Goal: Task Accomplishment & Management: Manage account settings

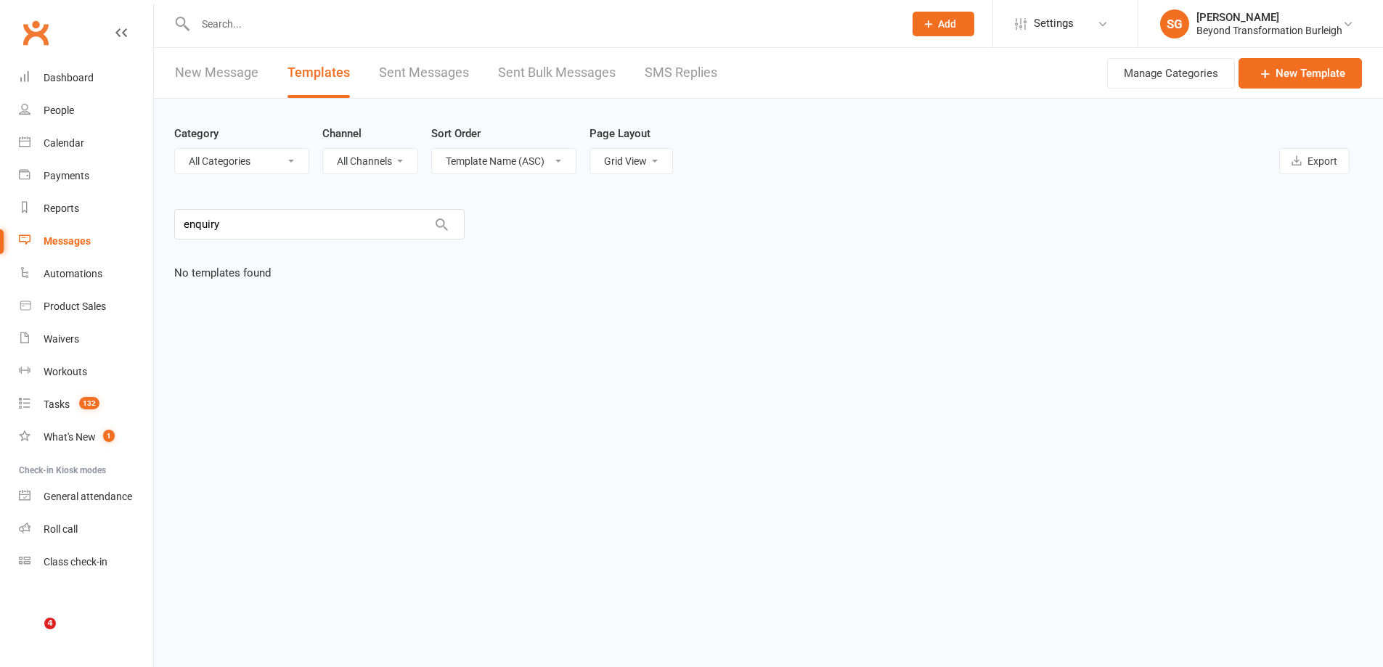
select select "grid"
click at [288, 19] on input "text" at bounding box center [542, 24] width 703 height 20
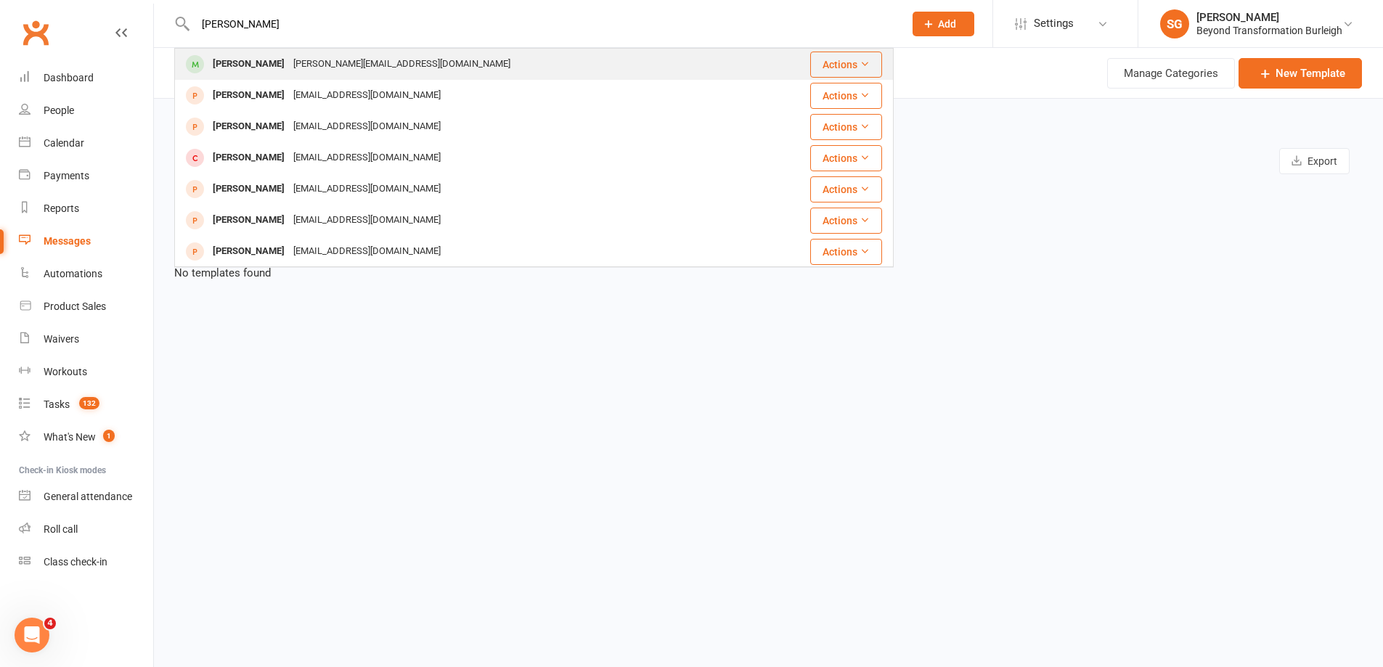
type input "[PERSON_NAME]"
click at [289, 57] on div "[PERSON_NAME][EMAIL_ADDRESS][DOMAIN_NAME]" at bounding box center [402, 64] width 226 height 21
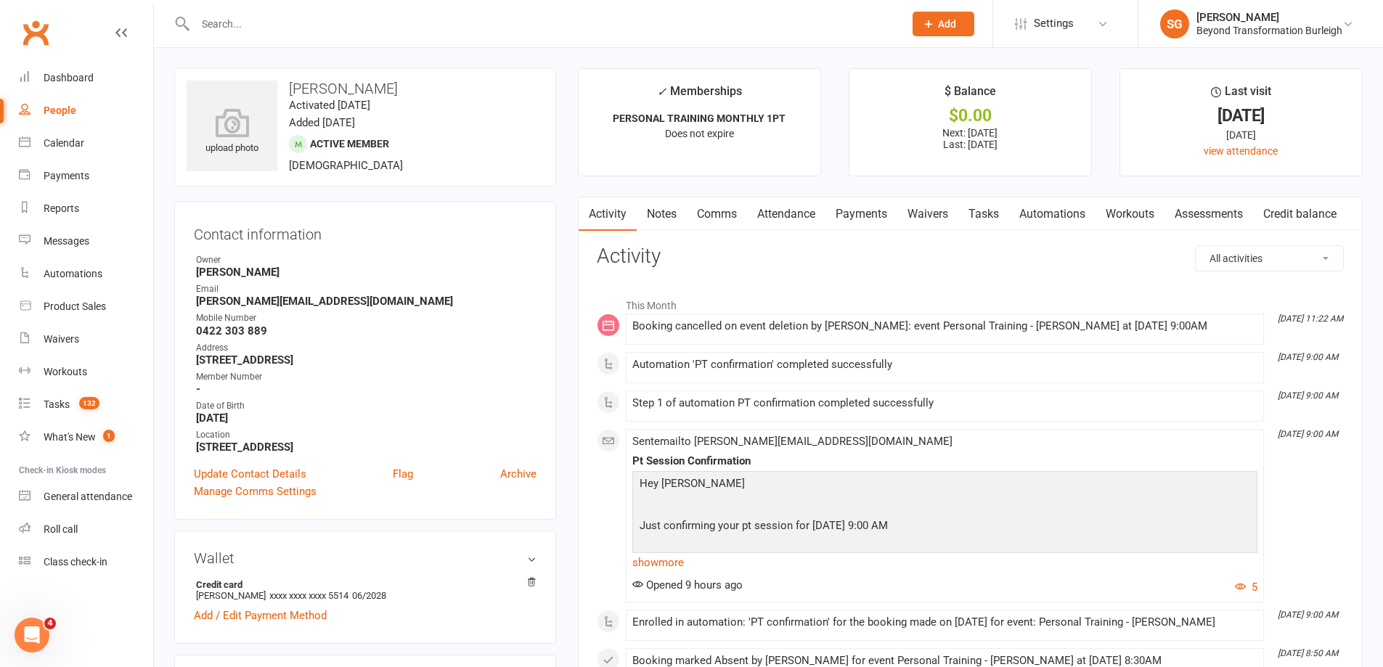
click at [802, 217] on link "Attendance" at bounding box center [786, 214] width 78 height 33
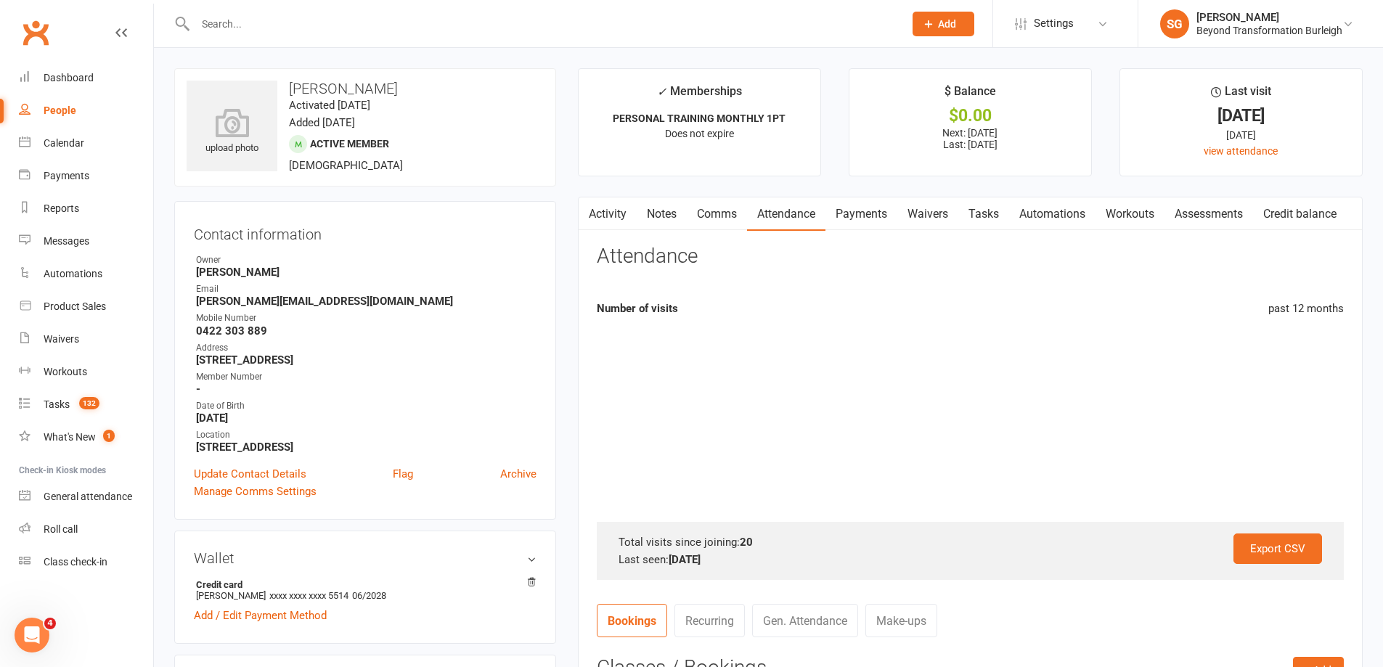
click at [856, 219] on link "Payments" at bounding box center [862, 214] width 72 height 33
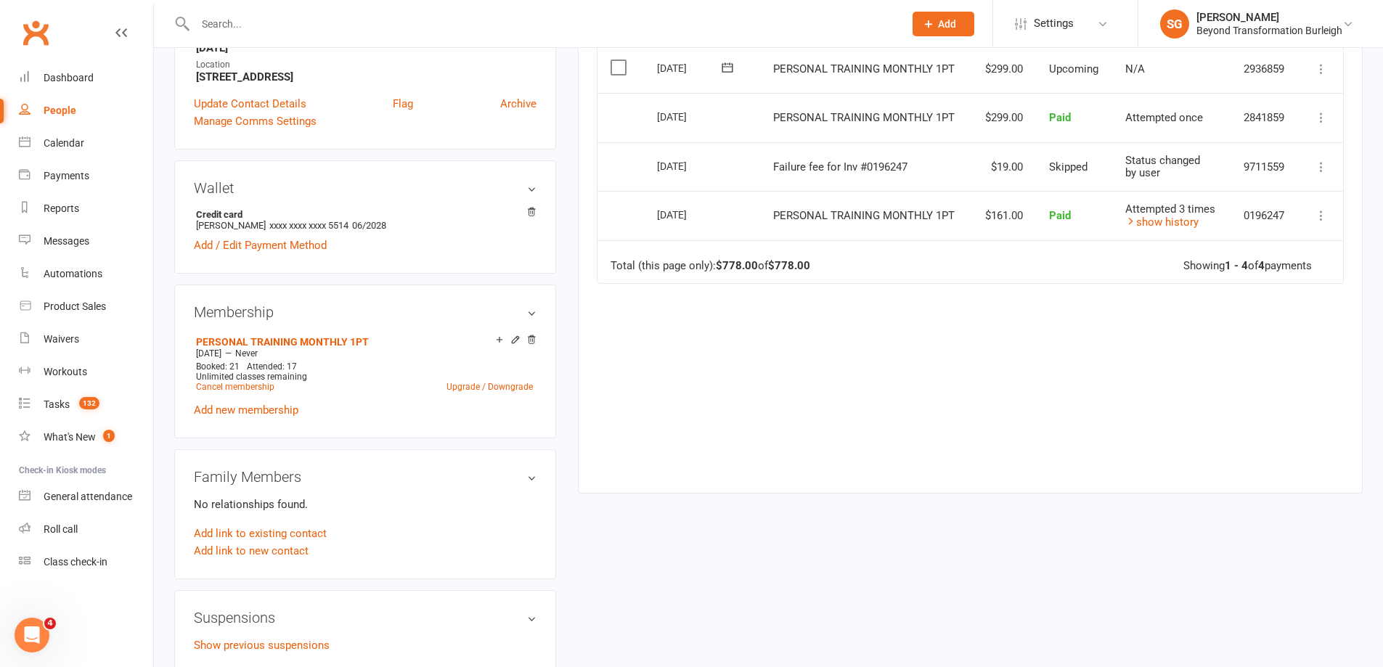
scroll to position [508, 0]
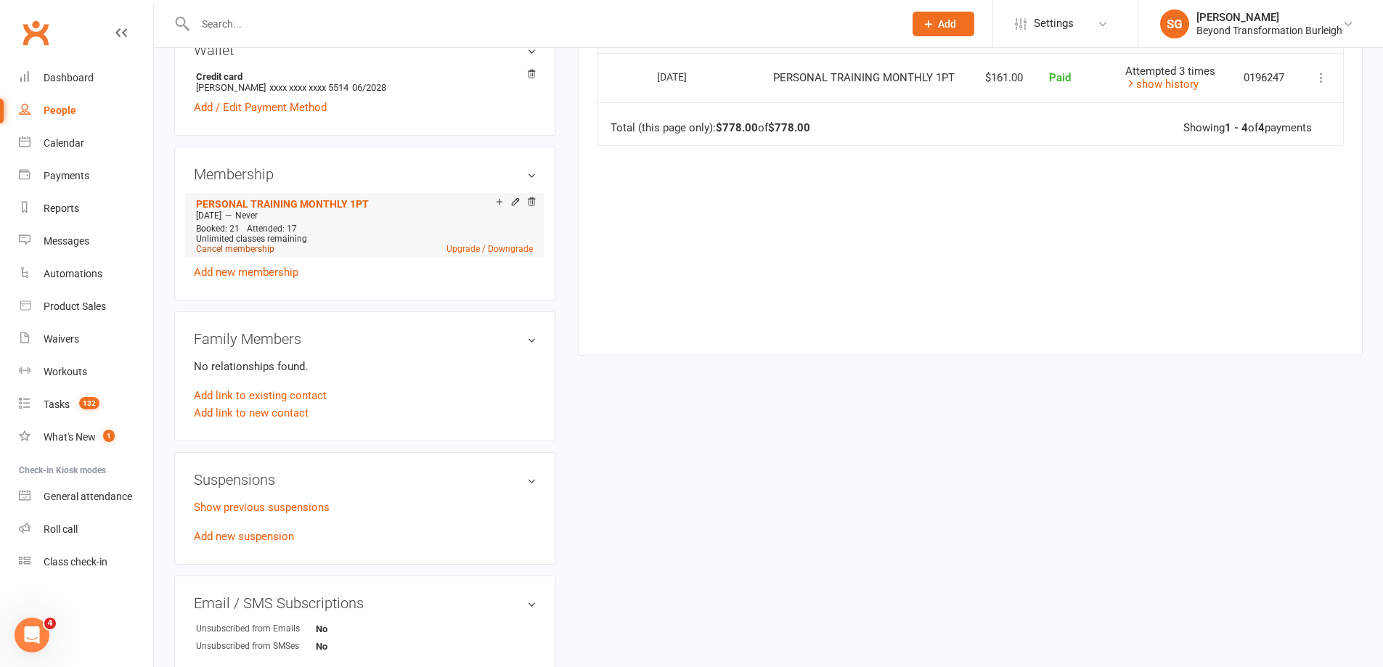
click at [253, 247] on link "Cancel membership" at bounding box center [235, 249] width 78 height 10
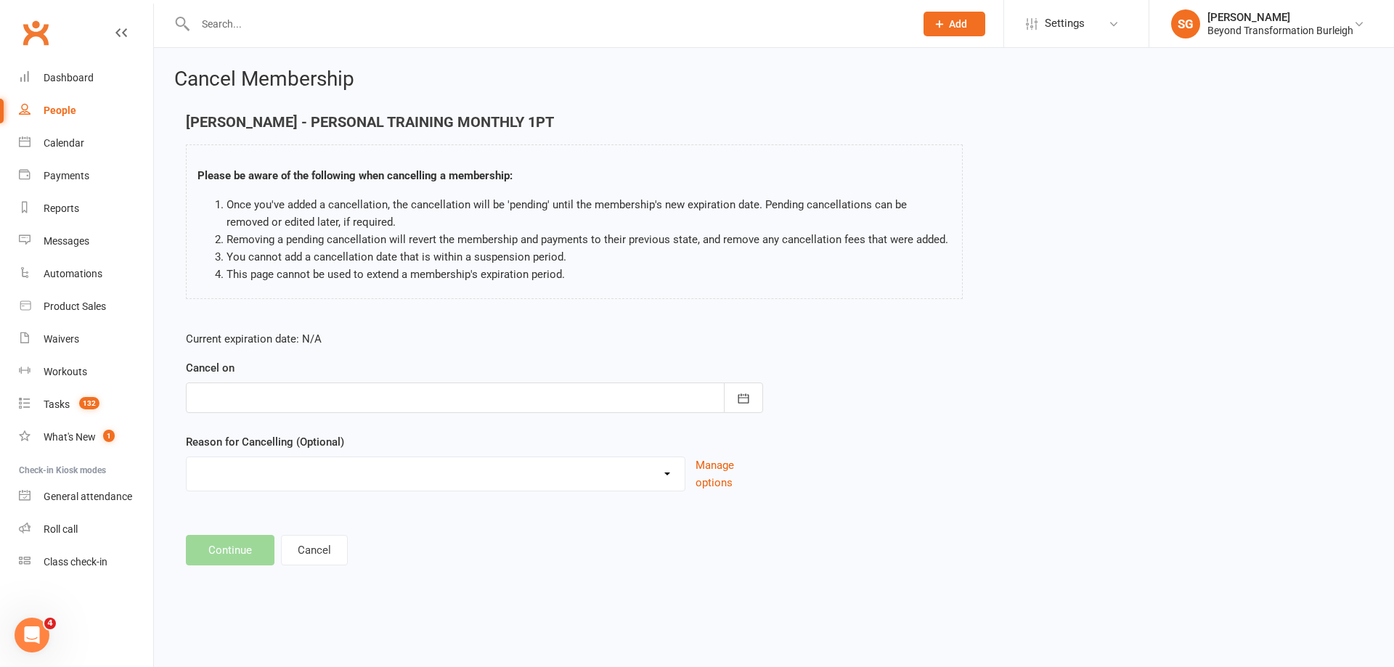
click at [529, 408] on div at bounding box center [474, 398] width 577 height 31
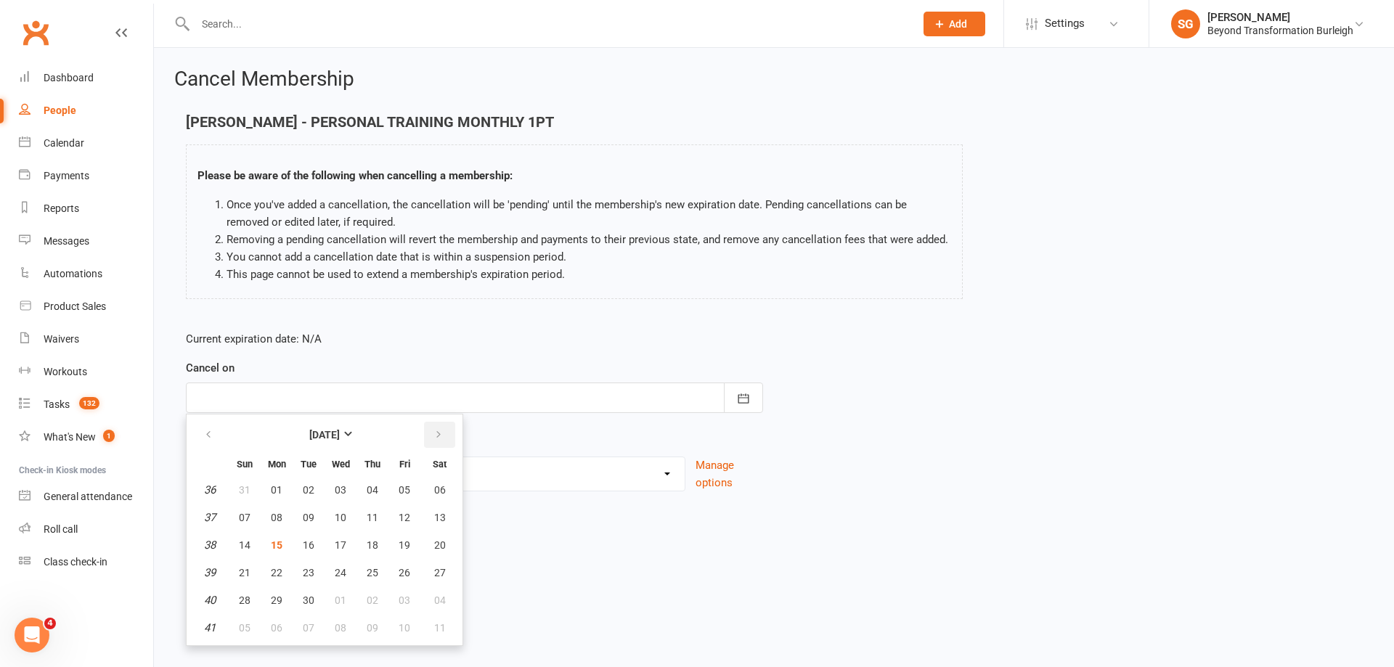
click at [435, 436] on icon "button" at bounding box center [439, 435] width 10 height 12
click at [277, 516] on span "06" at bounding box center [277, 518] width 12 height 12
type input "[DATE]"
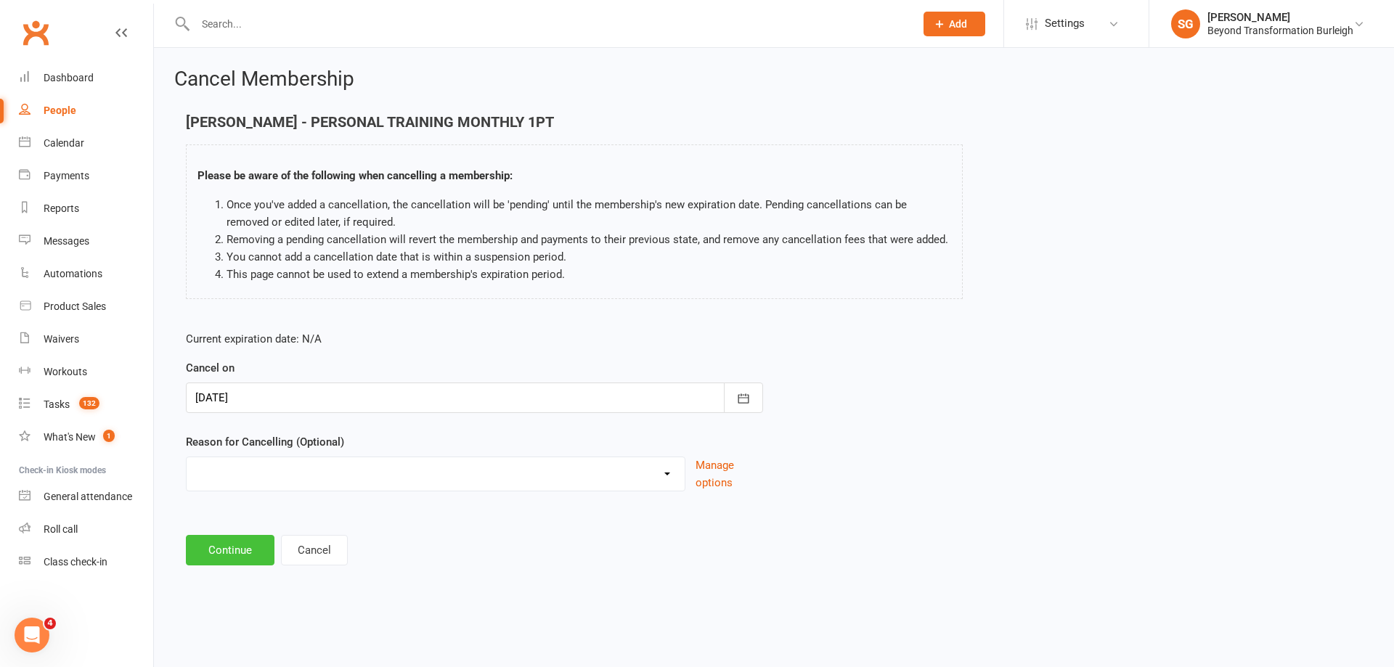
drag, startPoint x: 227, startPoint y: 545, endPoint x: 291, endPoint y: 498, distance: 79.5
click at [228, 545] on button "Continue" at bounding box center [230, 550] width 89 height 31
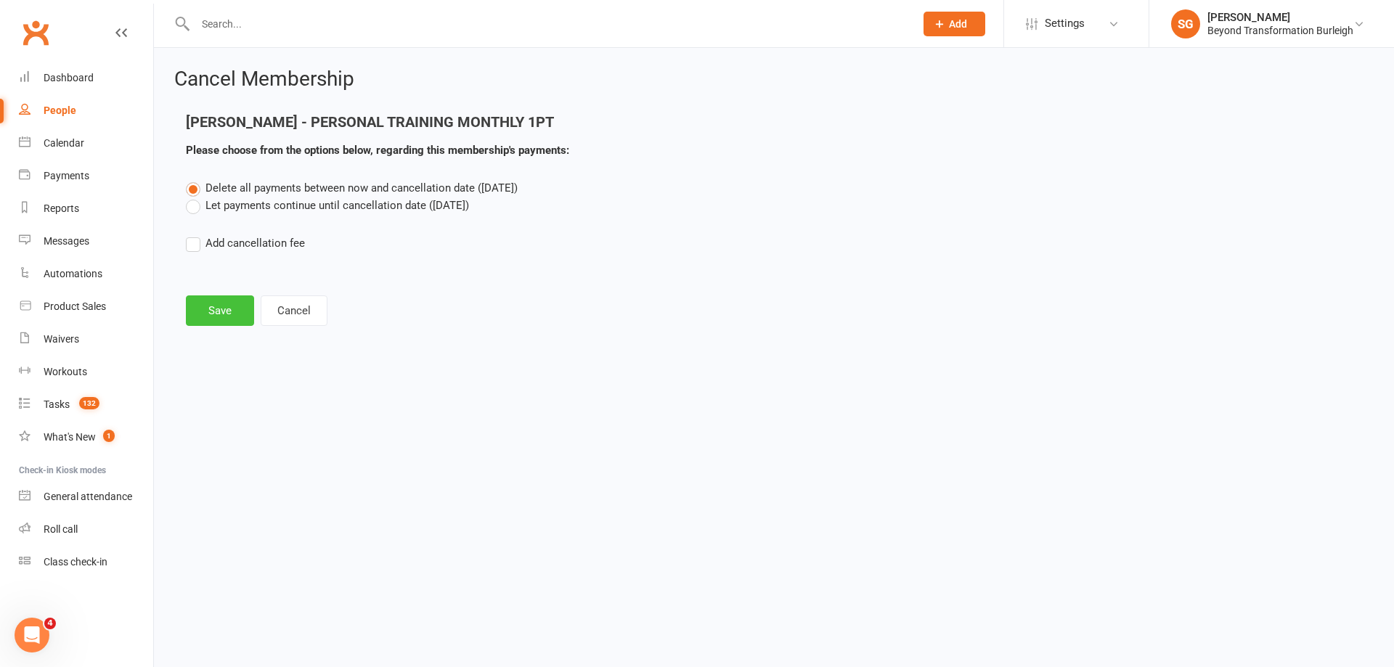
click at [235, 306] on button "Save" at bounding box center [220, 311] width 68 height 31
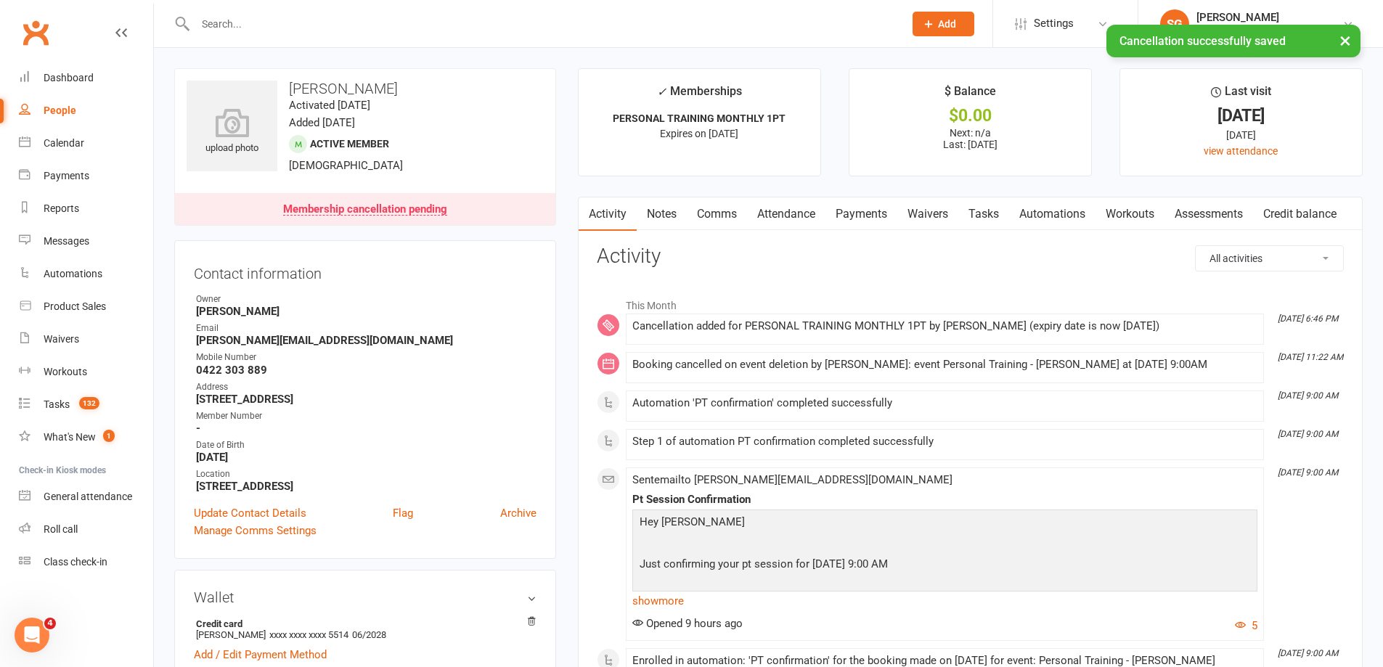
click at [882, 223] on link "Payments" at bounding box center [862, 214] width 72 height 33
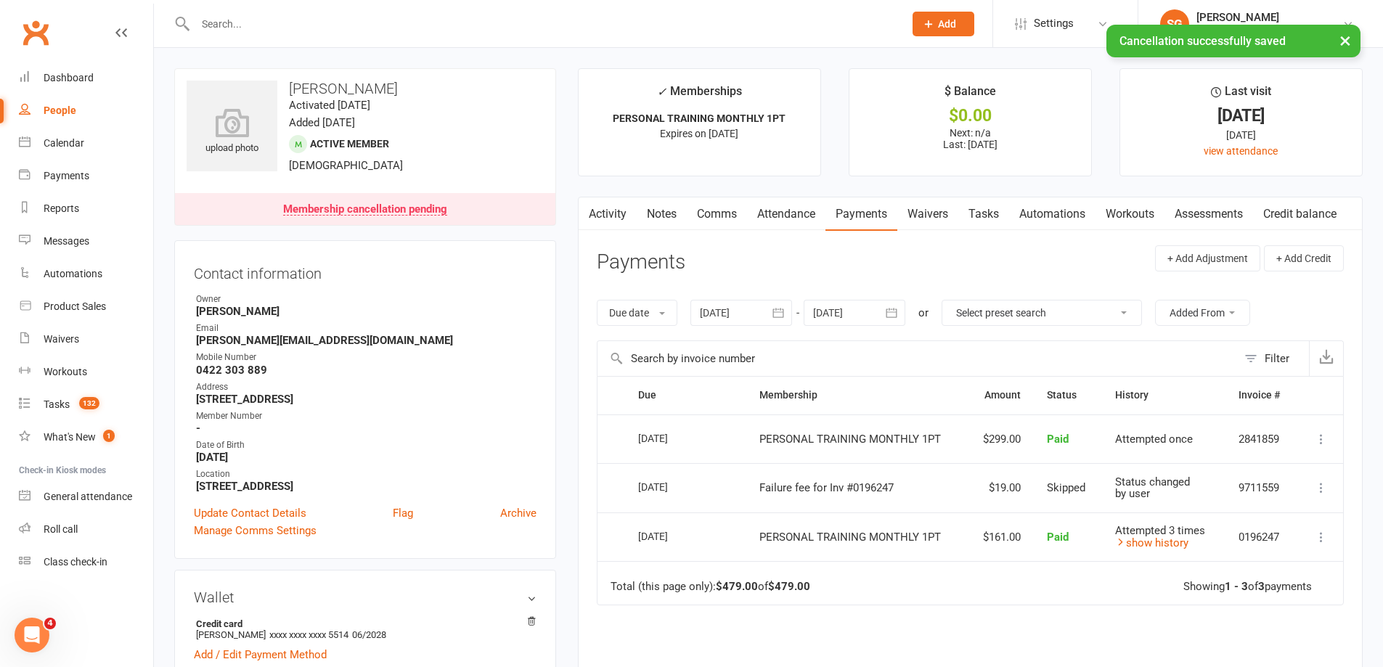
click at [833, 315] on div at bounding box center [855, 313] width 102 height 26
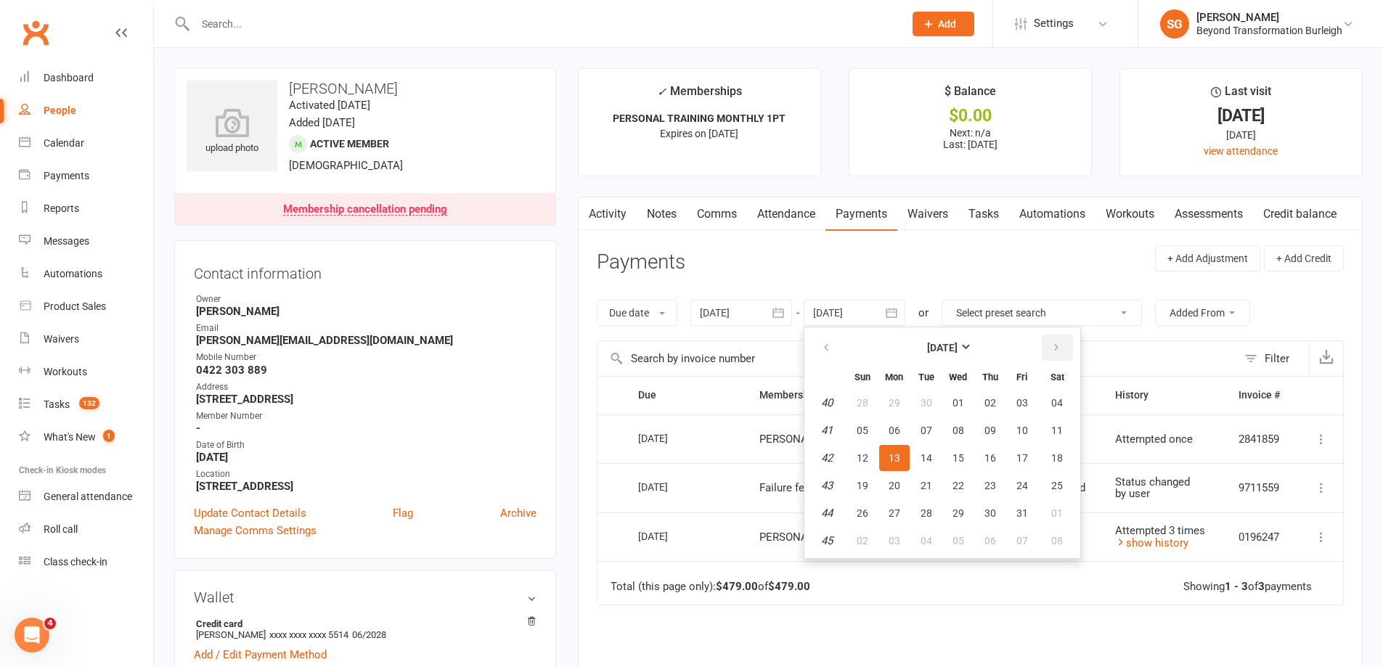
click at [1057, 351] on icon "button" at bounding box center [1057, 348] width 10 height 12
click at [992, 449] on button "18" at bounding box center [990, 458] width 31 height 26
type input "[DATE]"
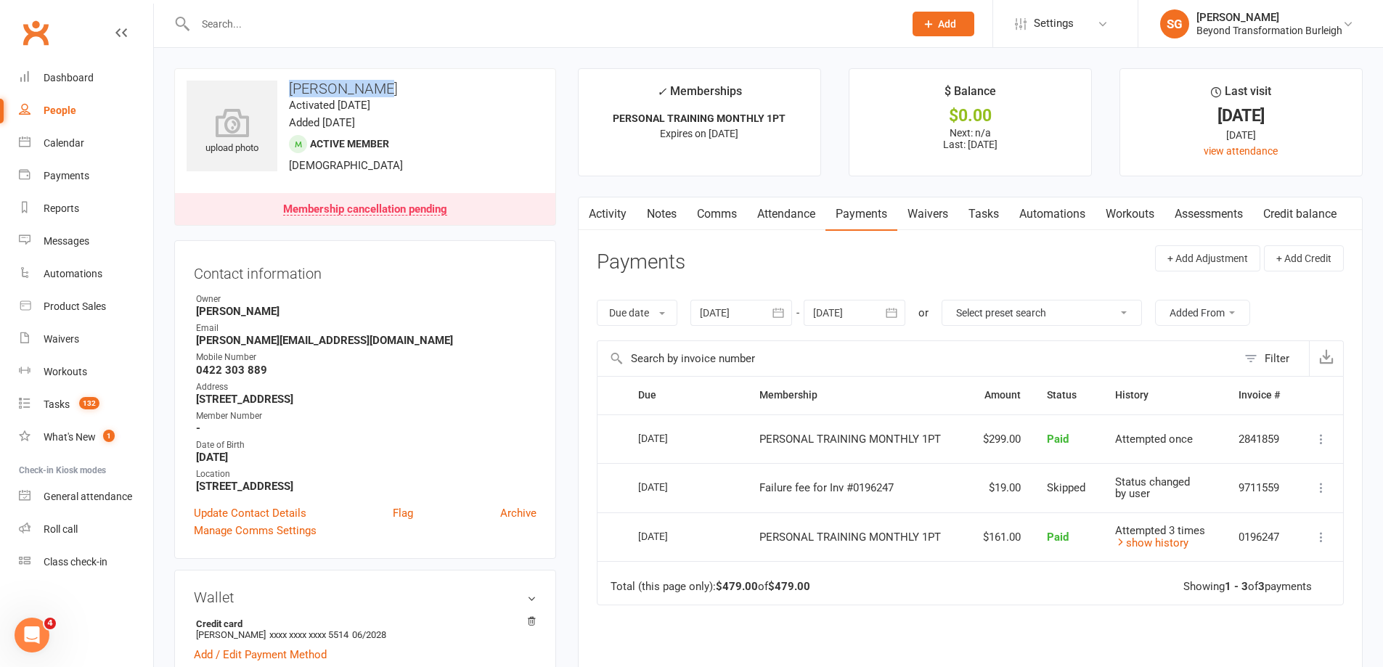
copy h3 "[PERSON_NAME]"
drag, startPoint x: 380, startPoint y: 84, endPoint x: 288, endPoint y: 81, distance: 91.6
click at [288, 81] on h3 "[PERSON_NAME]" at bounding box center [365, 89] width 357 height 16
click at [354, 15] on input "text" at bounding box center [542, 24] width 703 height 20
paste input "[PERSON_NAME]"
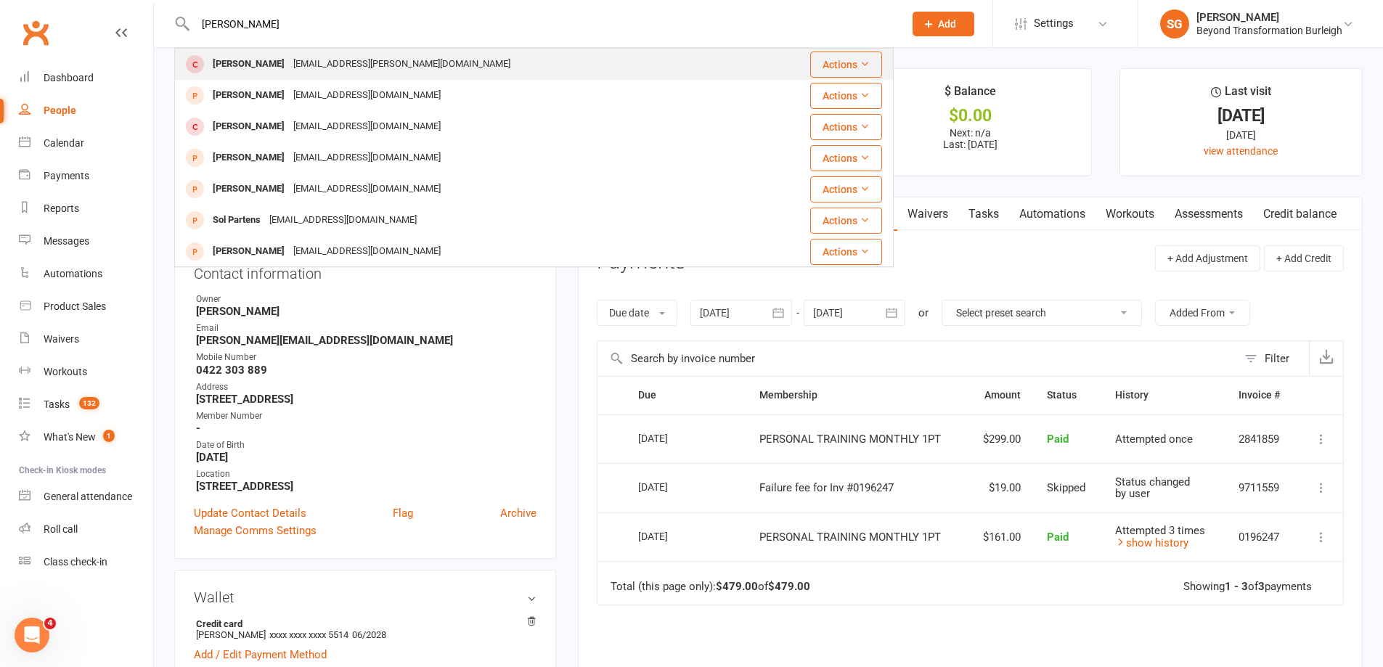
type input "[PERSON_NAME]"
click at [342, 54] on div "[EMAIL_ADDRESS][PERSON_NAME][DOMAIN_NAME]" at bounding box center [402, 64] width 226 height 21
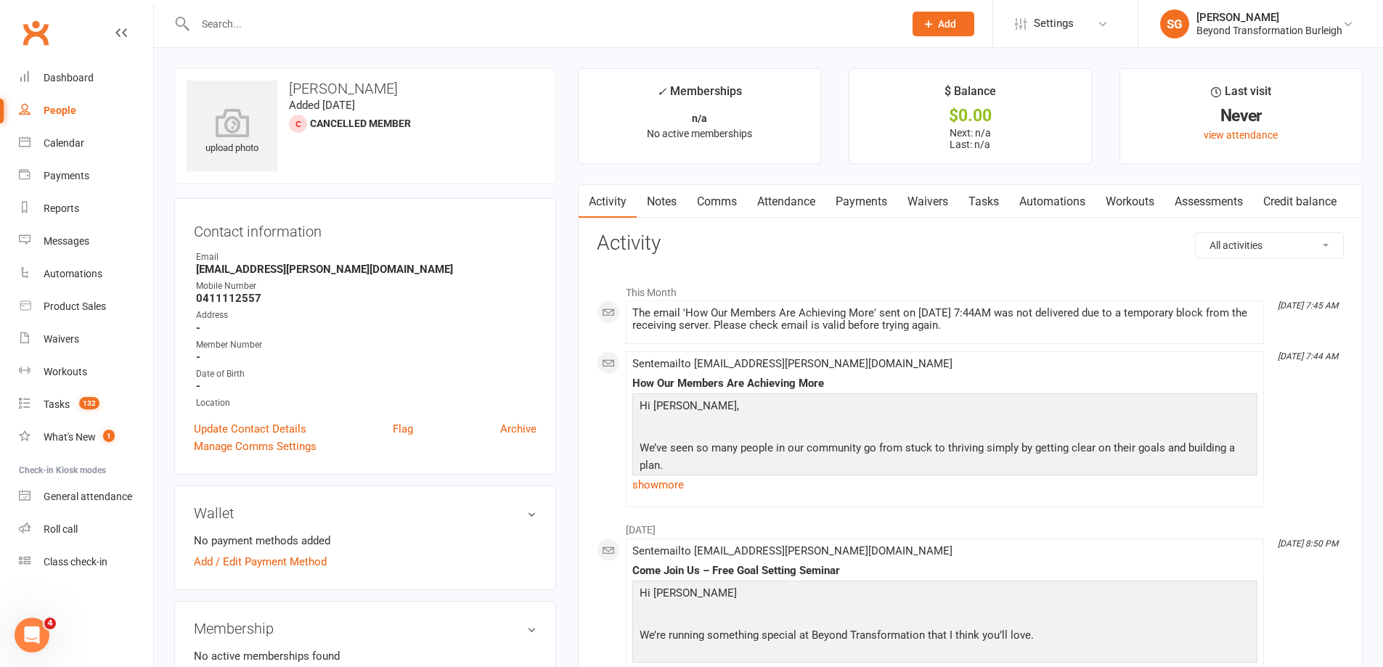
click at [398, 28] on input "text" at bounding box center [542, 24] width 703 height 20
click at [235, 300] on strong "0411112557" at bounding box center [366, 298] width 341 height 13
copy strong "0411112557"
click at [318, 34] on div at bounding box center [534, 23] width 720 height 47
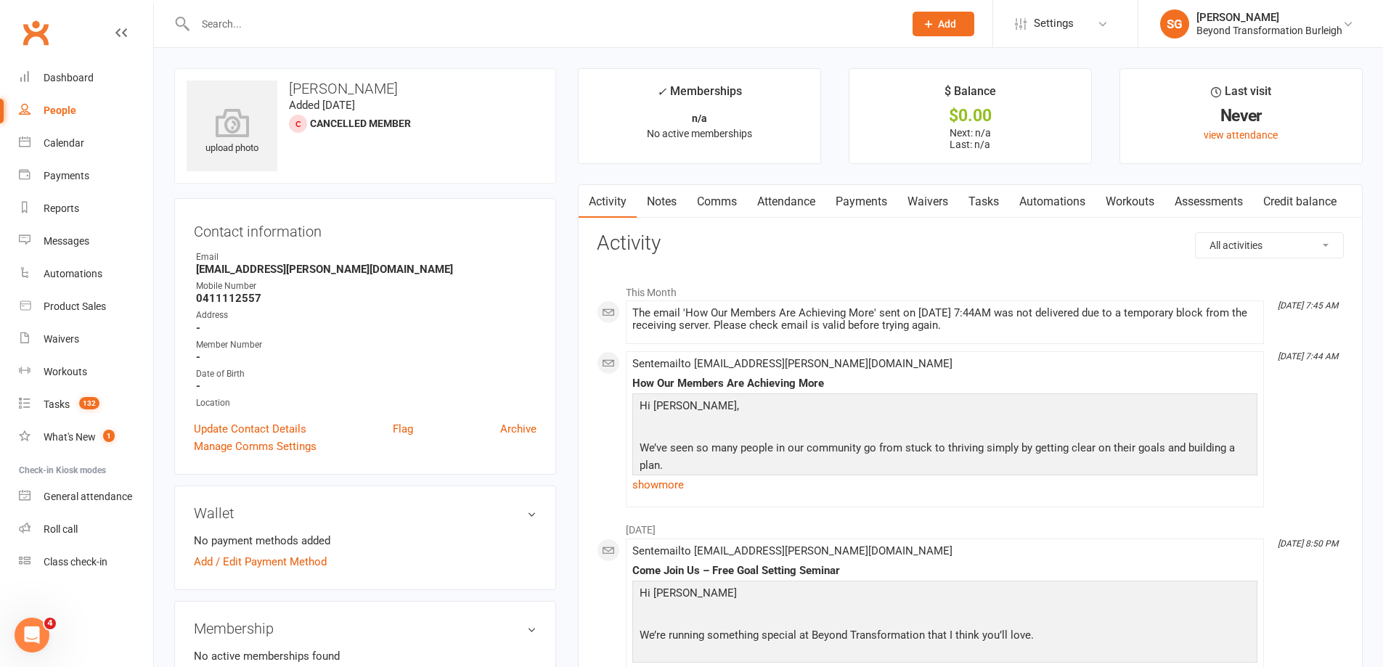
click at [322, 26] on input "text" at bounding box center [542, 24] width 703 height 20
paste input "0411112557"
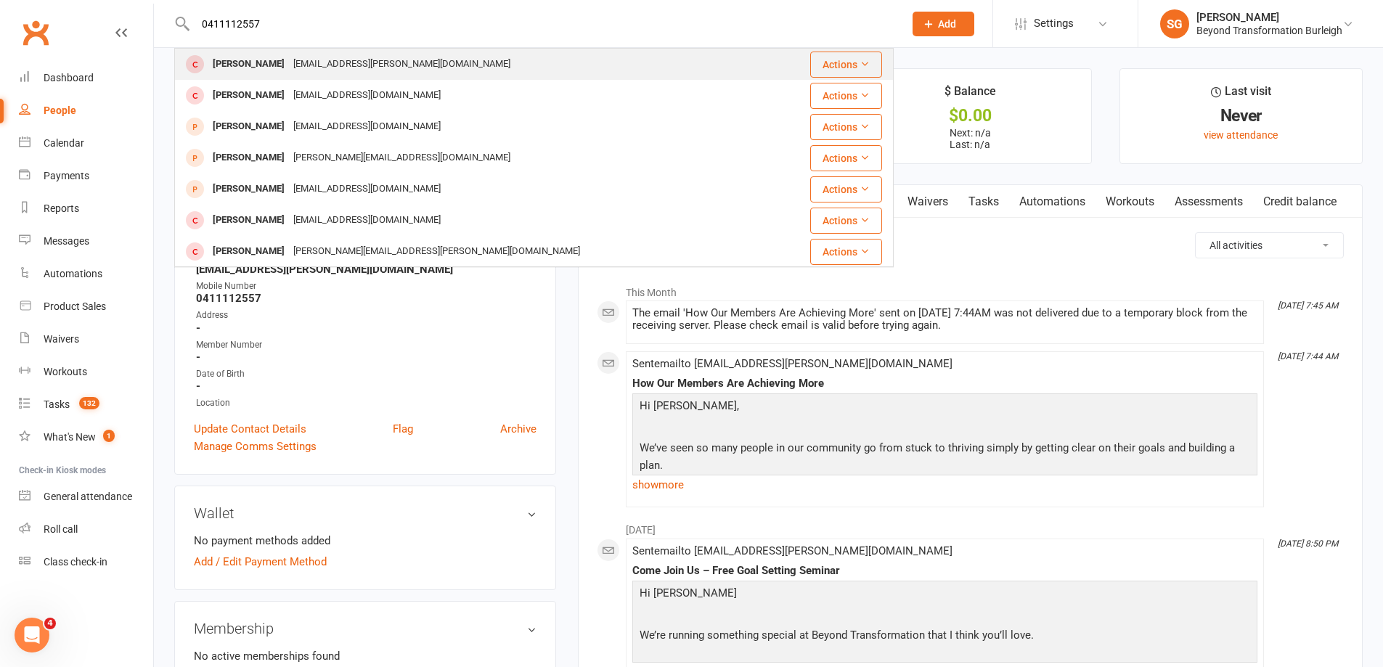
type input "0411112557"
click at [325, 49] on div "[PERSON_NAME] [EMAIL_ADDRESS][PERSON_NAME][DOMAIN_NAME]" at bounding box center [474, 64] width 597 height 30
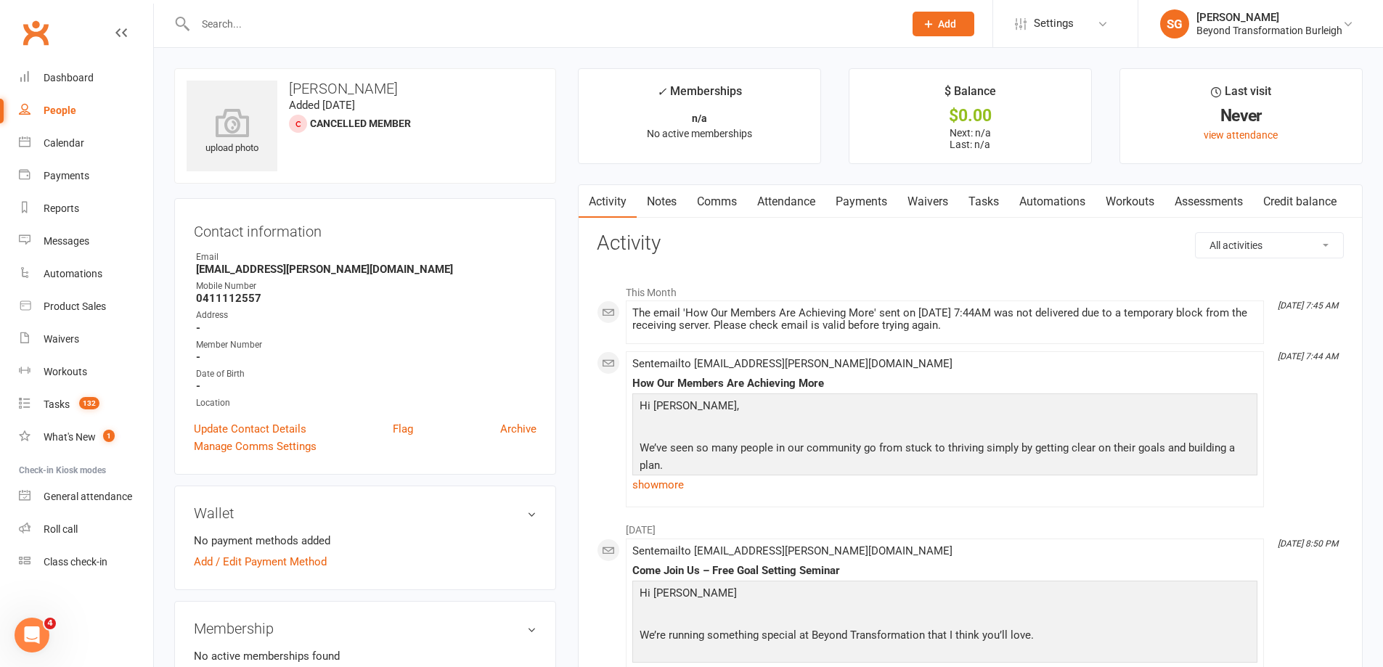
click at [334, 26] on input "text" at bounding box center [542, 24] width 703 height 20
paste input "0411112557"
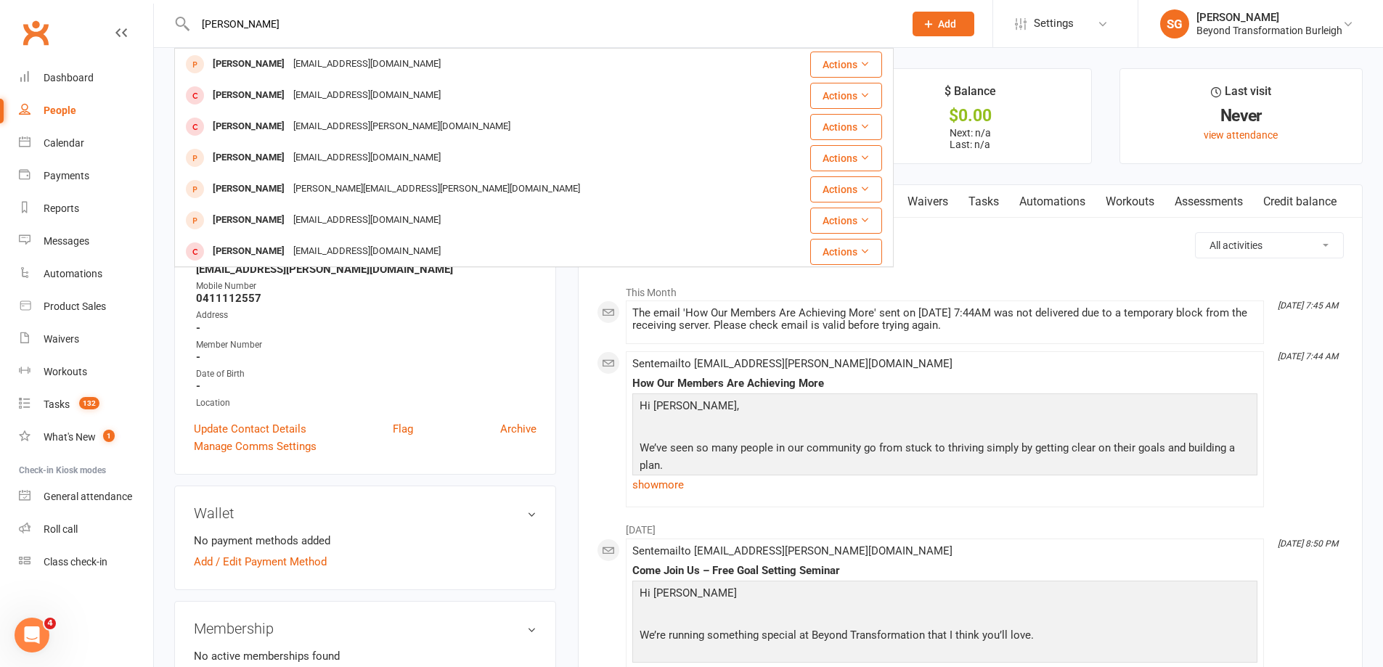
click at [219, 20] on input "[PERSON_NAME]" at bounding box center [542, 24] width 703 height 20
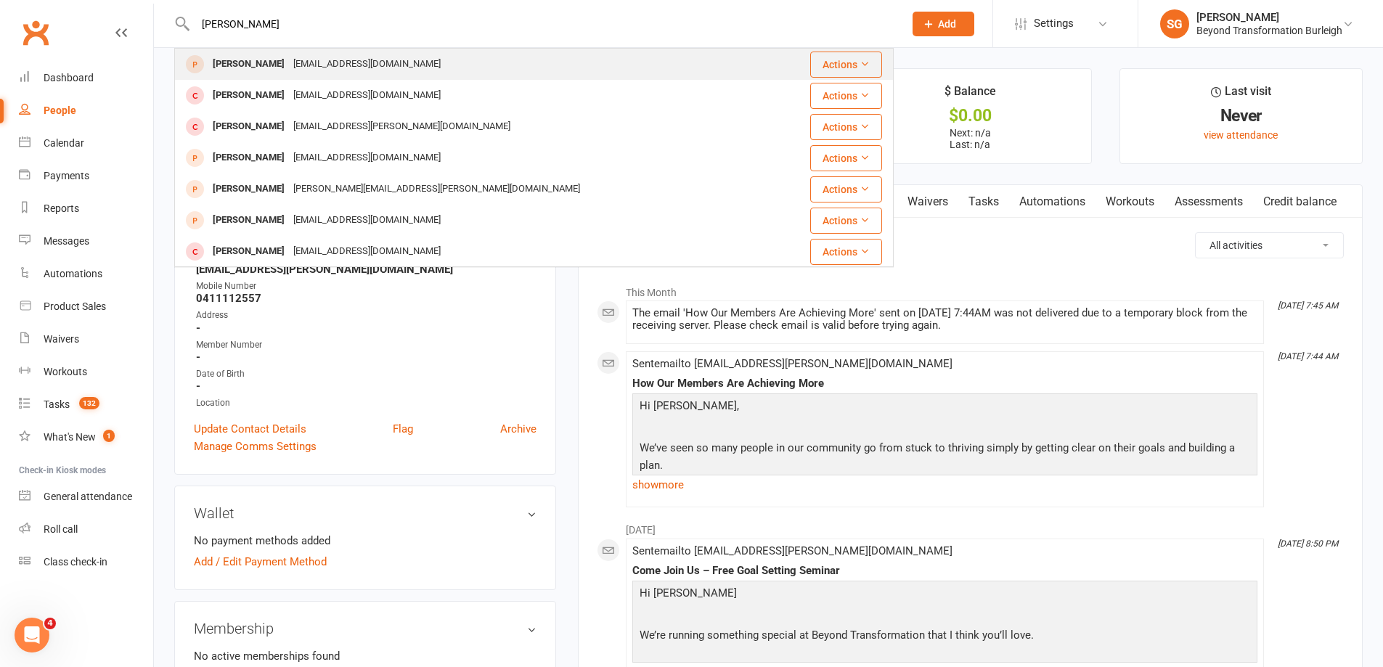
type input "[PERSON_NAME]"
click at [293, 61] on div "[EMAIL_ADDRESS][DOMAIN_NAME]" at bounding box center [367, 64] width 156 height 21
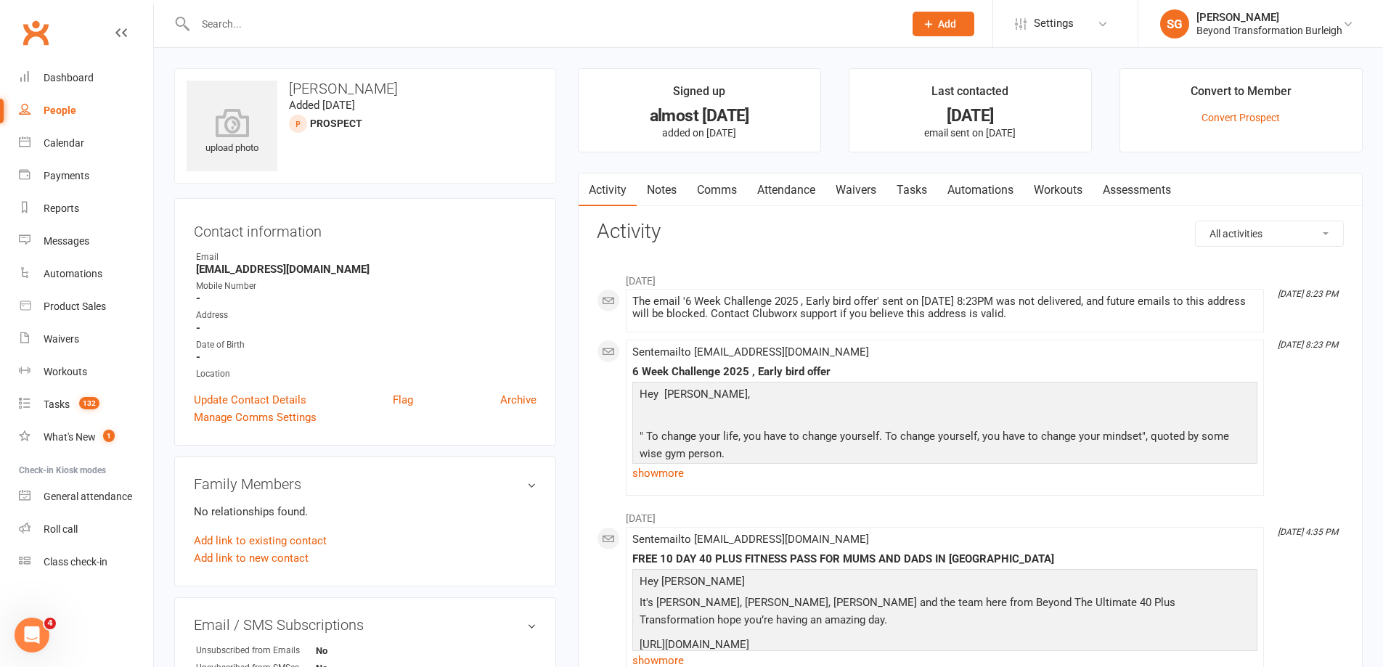
click at [282, 39] on div at bounding box center [534, 23] width 720 height 47
paste input "0411112557"
click at [280, 29] on input "0411112557" at bounding box center [542, 24] width 703 height 20
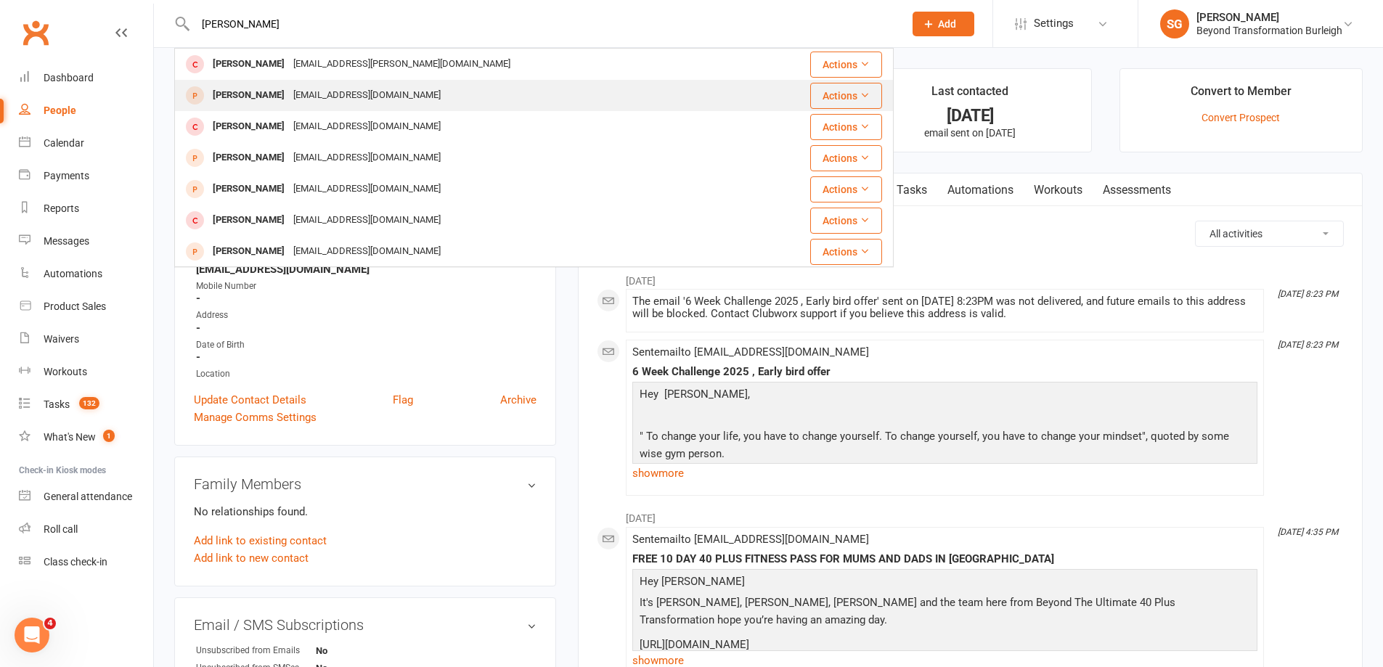
type input "[PERSON_NAME]"
drag, startPoint x: 425, startPoint y: 92, endPoint x: 363, endPoint y: 97, distance: 61.9
click at [363, 97] on div "[EMAIL_ADDRESS][DOMAIN_NAME]" at bounding box center [367, 95] width 156 height 21
click at [363, 97] on div "upload photo [PERSON_NAME] Added [DATE] prospect" at bounding box center [365, 125] width 382 height 115
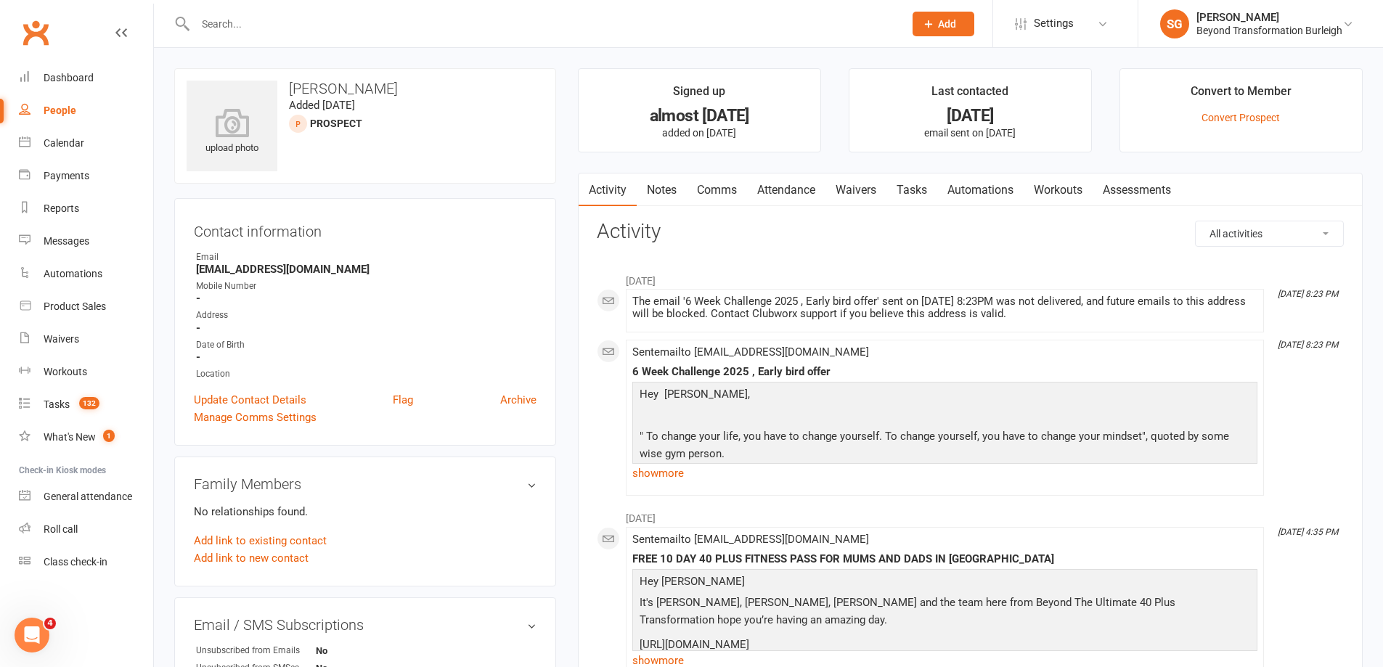
click at [316, 23] on input "text" at bounding box center [542, 24] width 703 height 20
click at [330, 97] on div "upload photo [PERSON_NAME] Added [DATE] prospect" at bounding box center [365, 125] width 382 height 115
click at [338, 89] on h3 "[PERSON_NAME]" at bounding box center [365, 89] width 357 height 16
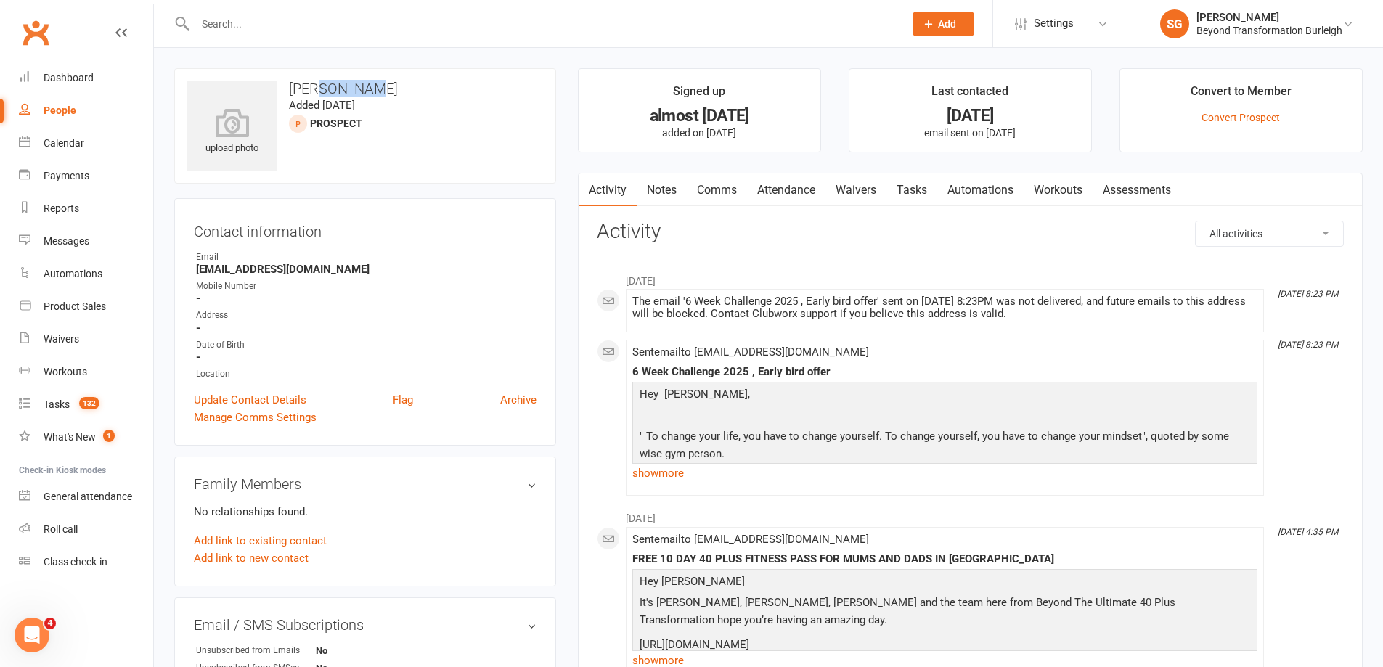
click at [338, 89] on h3 "[PERSON_NAME]" at bounding box center [365, 89] width 357 height 16
copy h3 "[PERSON_NAME]"
click at [377, 18] on input "text" at bounding box center [542, 24] width 703 height 20
paste input "[PERSON_NAME]"
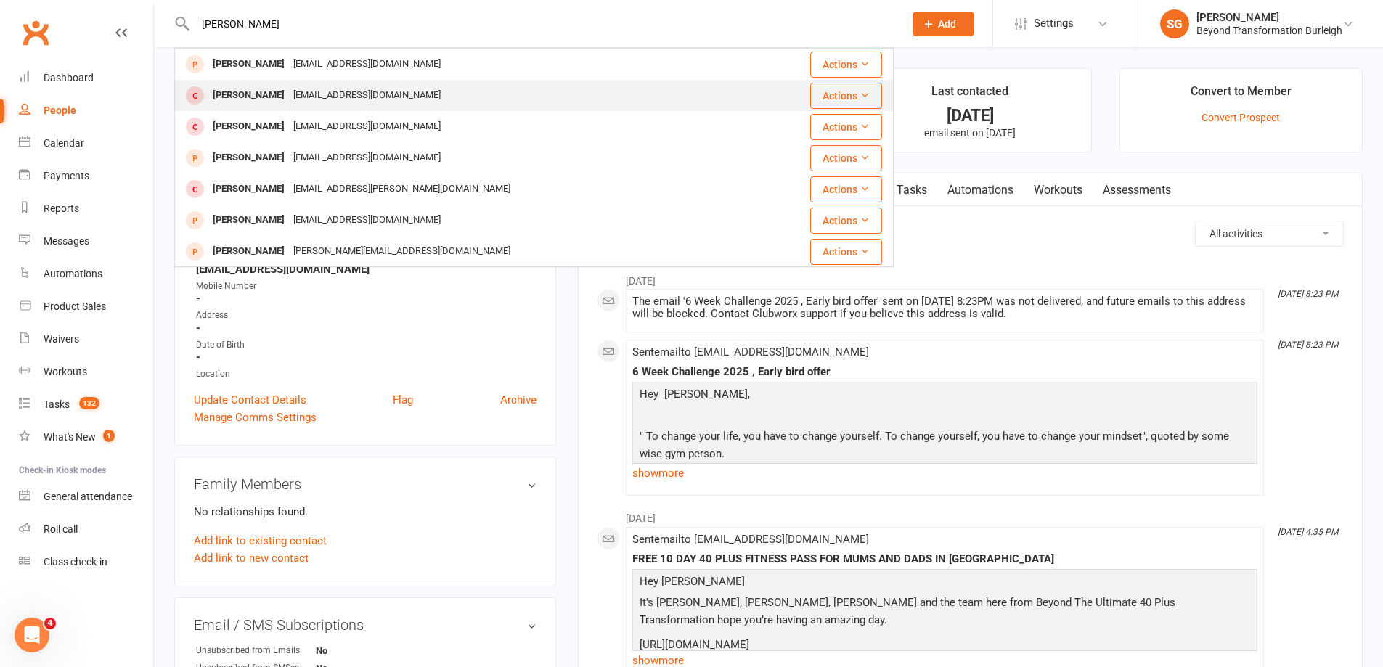
type input "[PERSON_NAME]"
click at [340, 90] on div "[EMAIL_ADDRESS][DOMAIN_NAME]" at bounding box center [367, 95] width 156 height 21
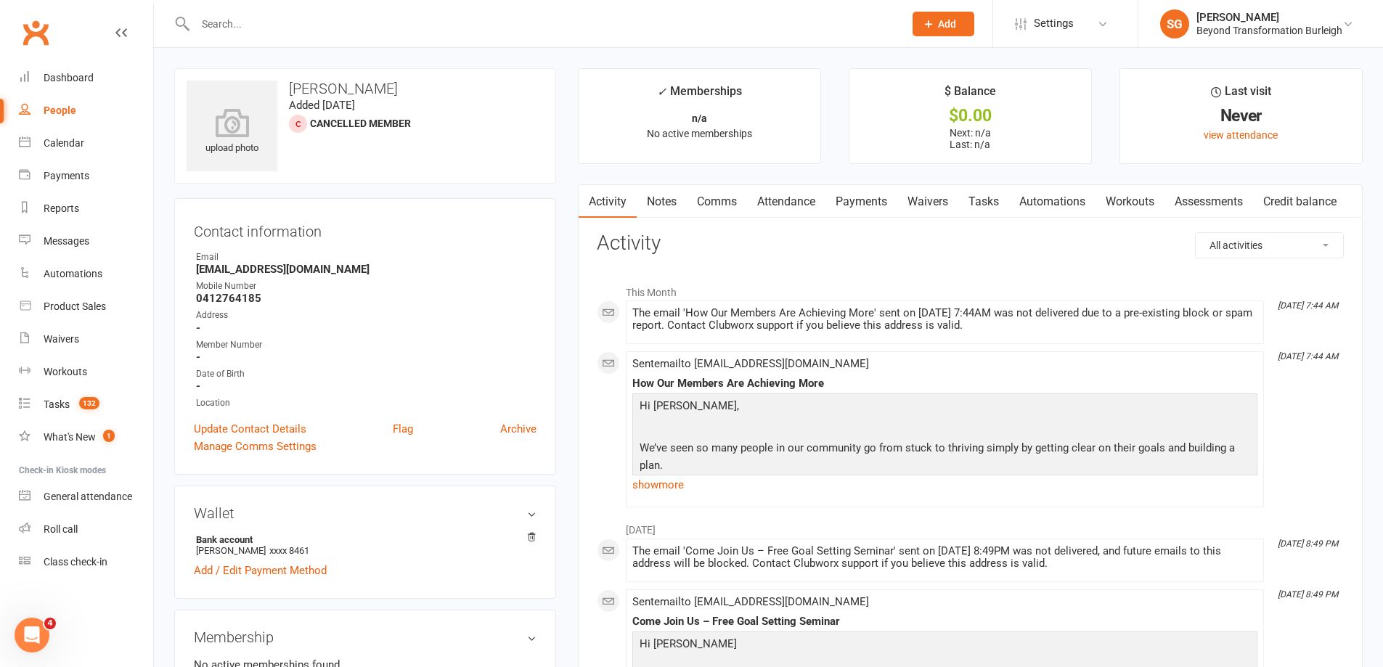
click at [291, 21] on input "text" at bounding box center [542, 24] width 703 height 20
paste input "[PERSON_NAME]"
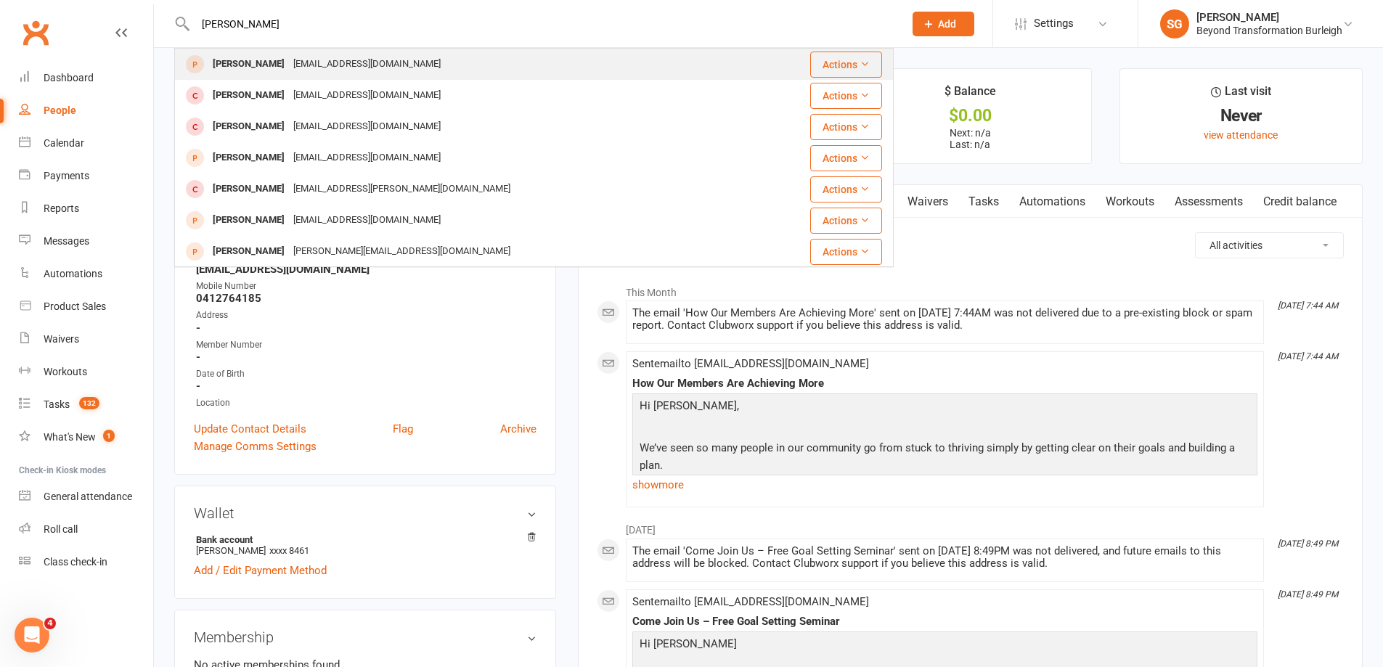
type input "[PERSON_NAME]"
click at [369, 60] on div "[EMAIL_ADDRESS][DOMAIN_NAME]" at bounding box center [367, 64] width 156 height 21
